Goal: Navigation & Orientation: Find specific page/section

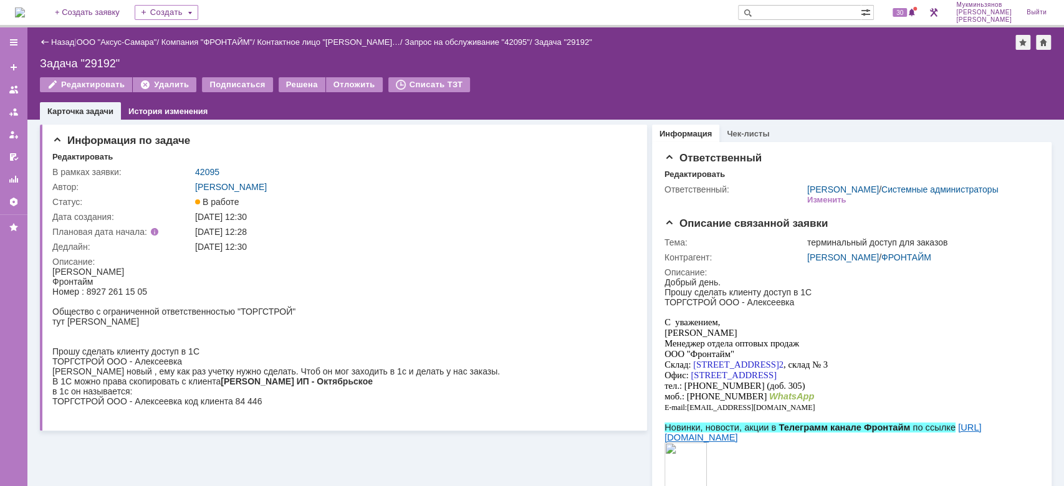
click at [766, 59] on div "Задача "29192"" at bounding box center [546, 63] width 1012 height 12
click at [25, 7] on img at bounding box center [20, 12] width 10 height 10
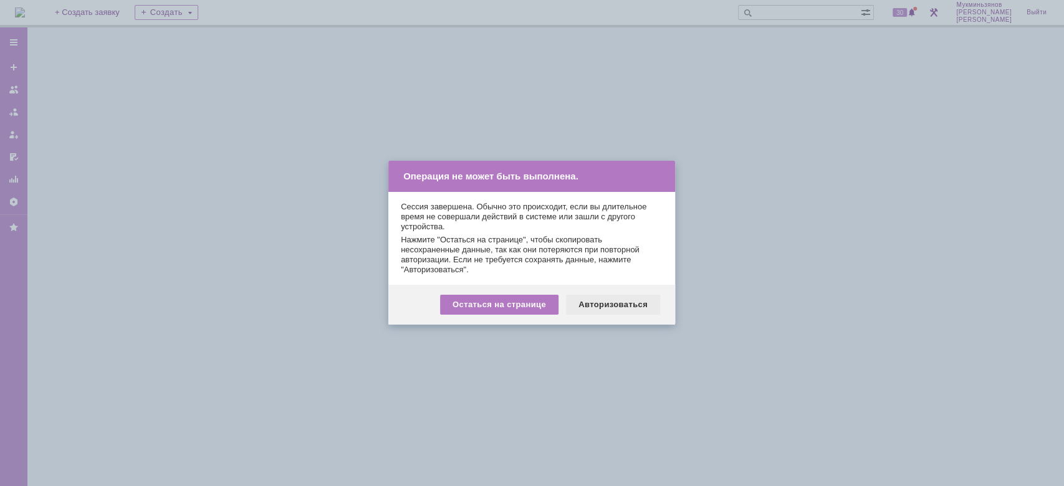
click at [617, 301] on div "Авторизоваться" at bounding box center [613, 305] width 94 height 20
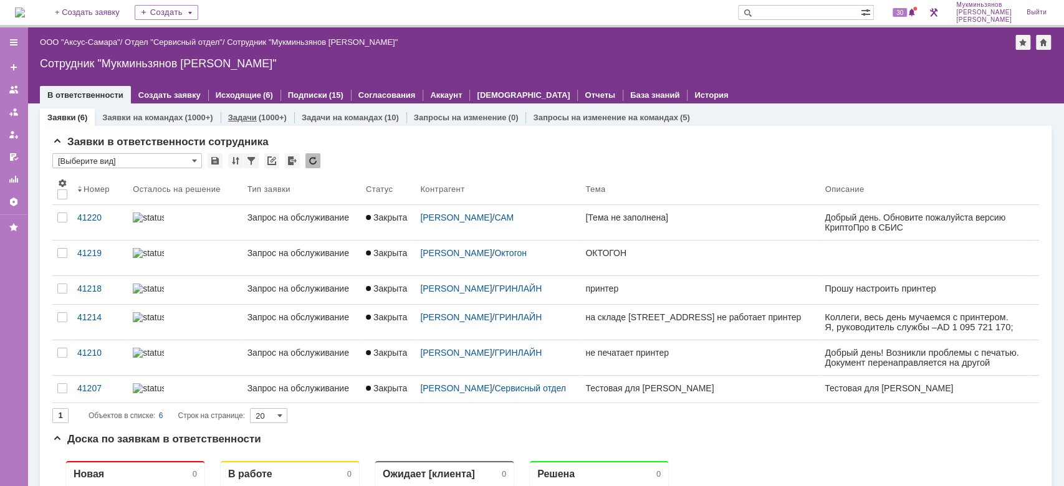
click at [242, 117] on link "Задачи" at bounding box center [242, 117] width 29 height 9
